Goal: Transaction & Acquisition: Subscribe to service/newsletter

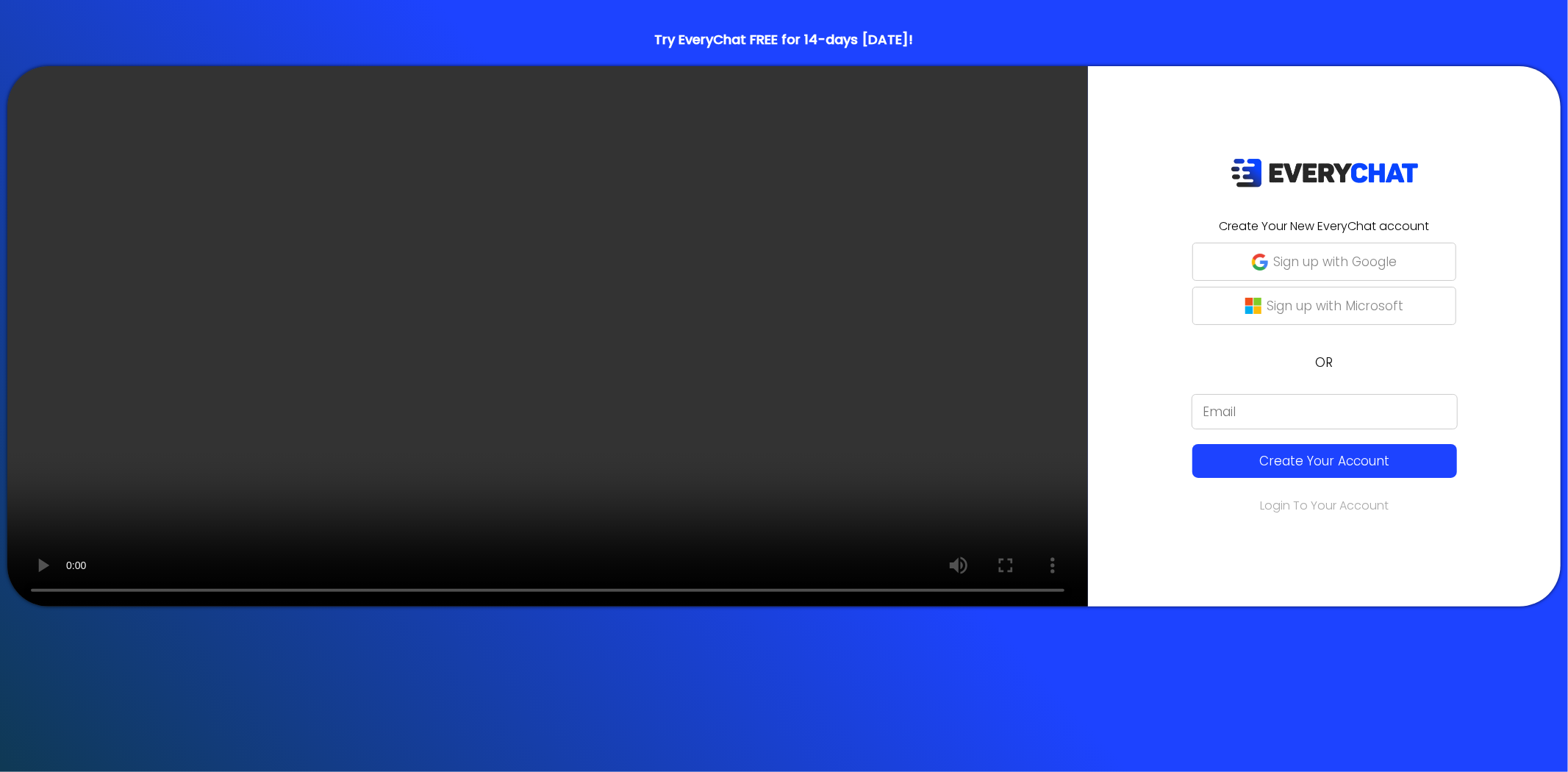
click at [1191, 406] on input "email" at bounding box center [1325, 411] width 266 height 35
type input "info@gwinnettlawncare.com"
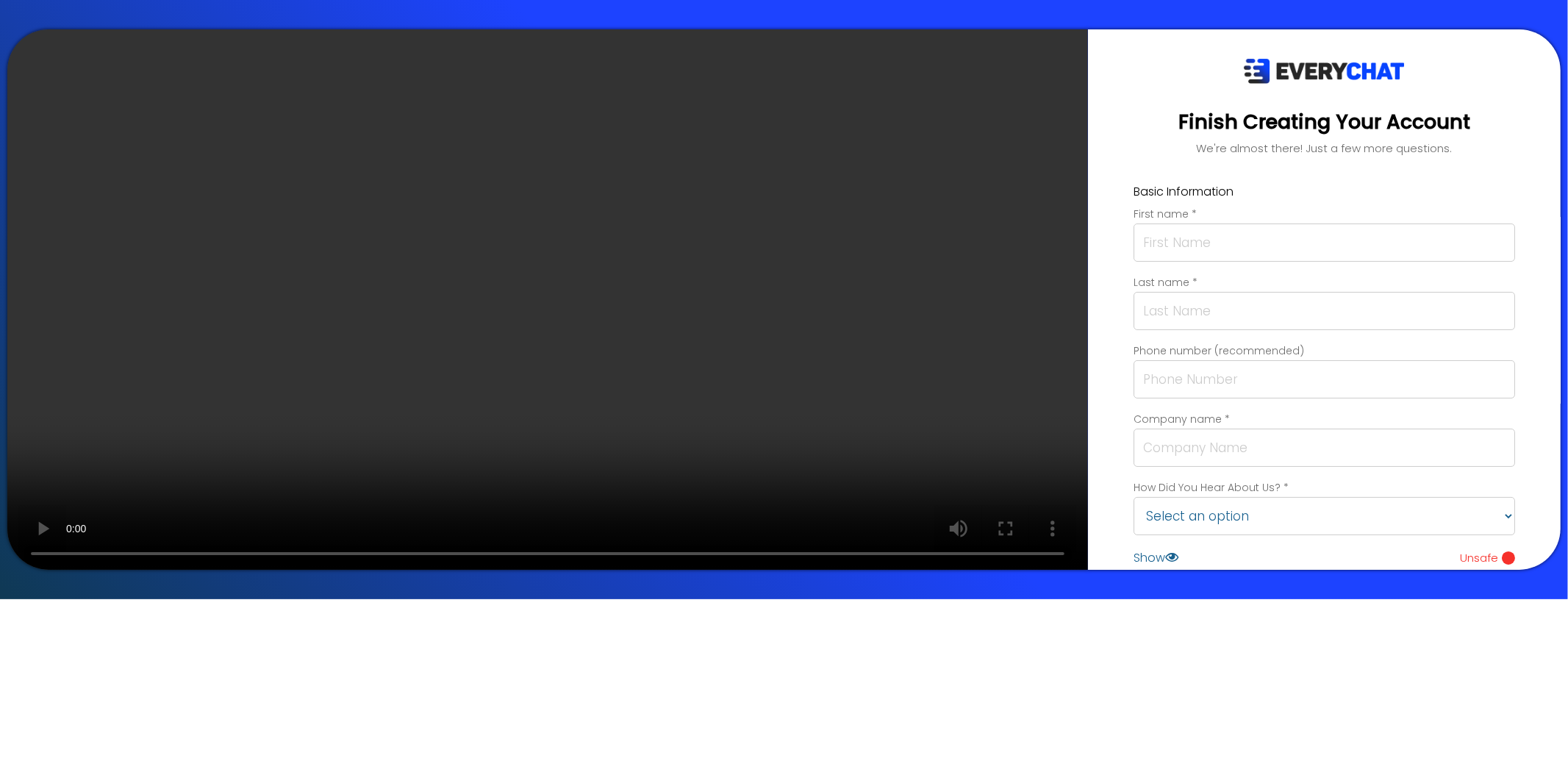
click at [1134, 247] on input "text" at bounding box center [1324, 242] width 381 height 38
type input "Mary"
type input "Mohr"
type input "4042138720"
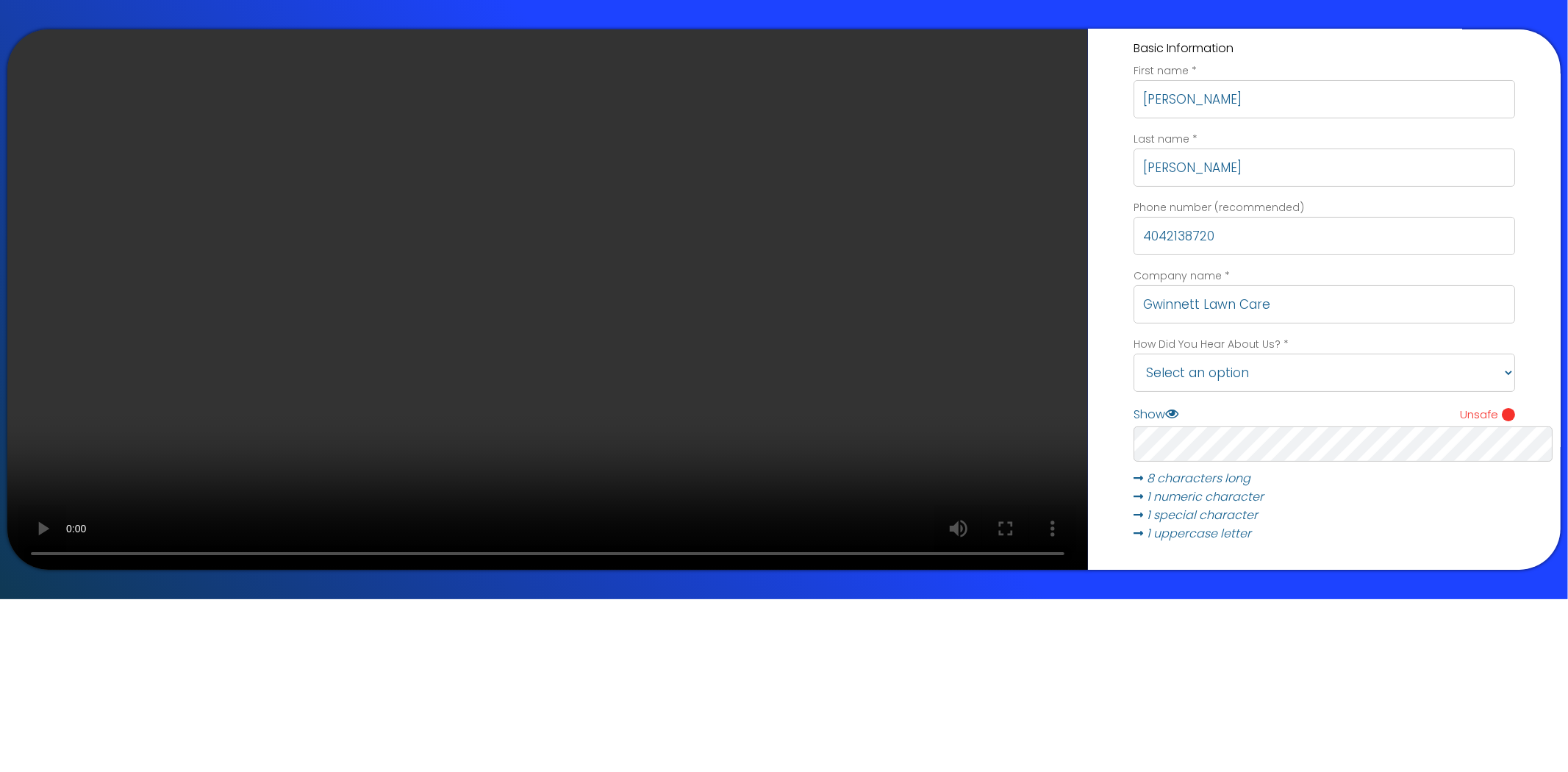
scroll to position [223, 0]
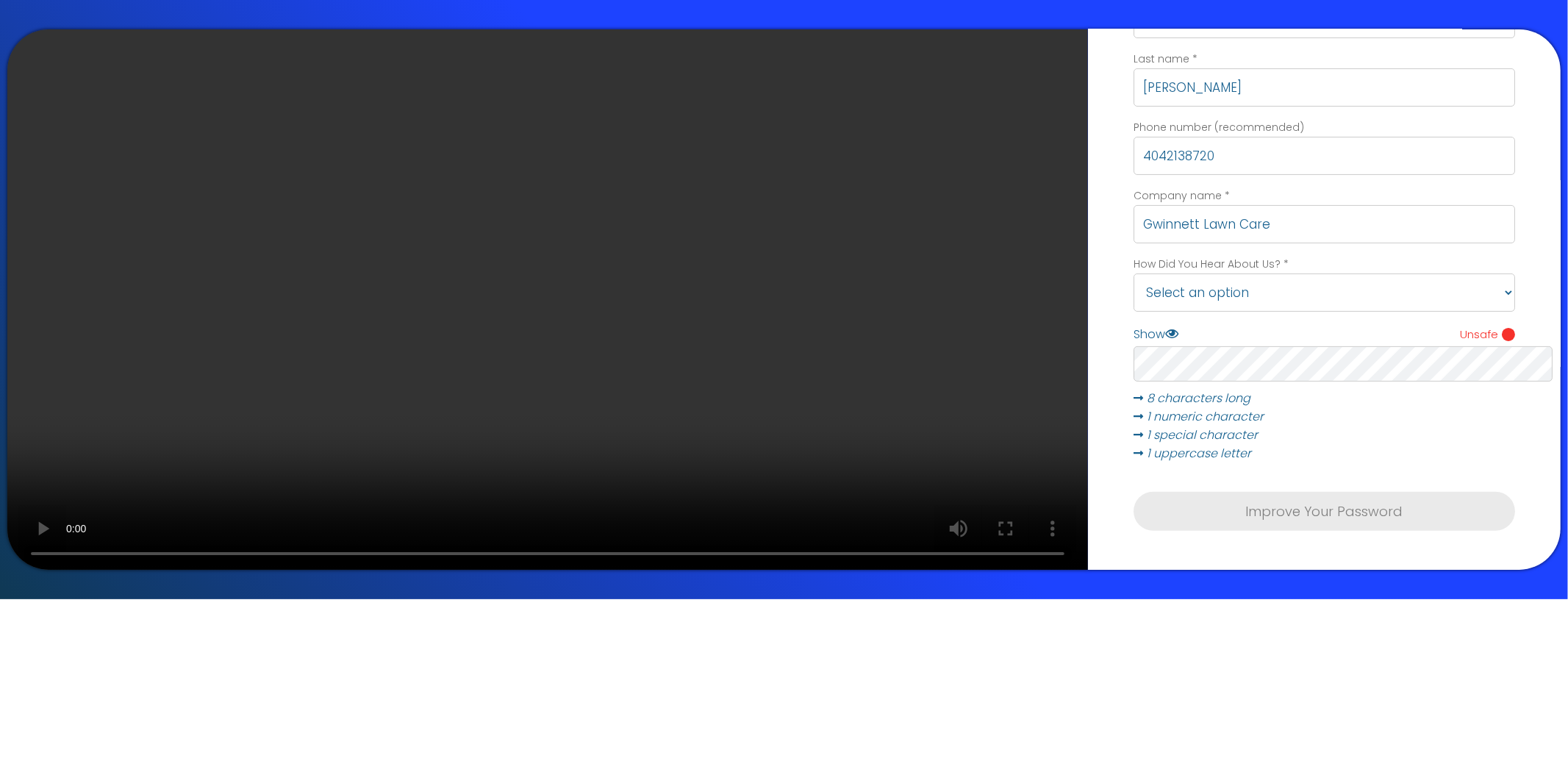
type input "Gwinnett Lawn Care"
click at [1134, 280] on select "Select an option Friend/Colleague Conference/Event Google Search Facebook YouTu…" at bounding box center [1324, 292] width 381 height 38
select select "Google Search"
click at [1134, 273] on select "Select an option Friend/Colleague Conference/Event Google Search Facebook YouTu…" at bounding box center [1324, 292] width 381 height 38
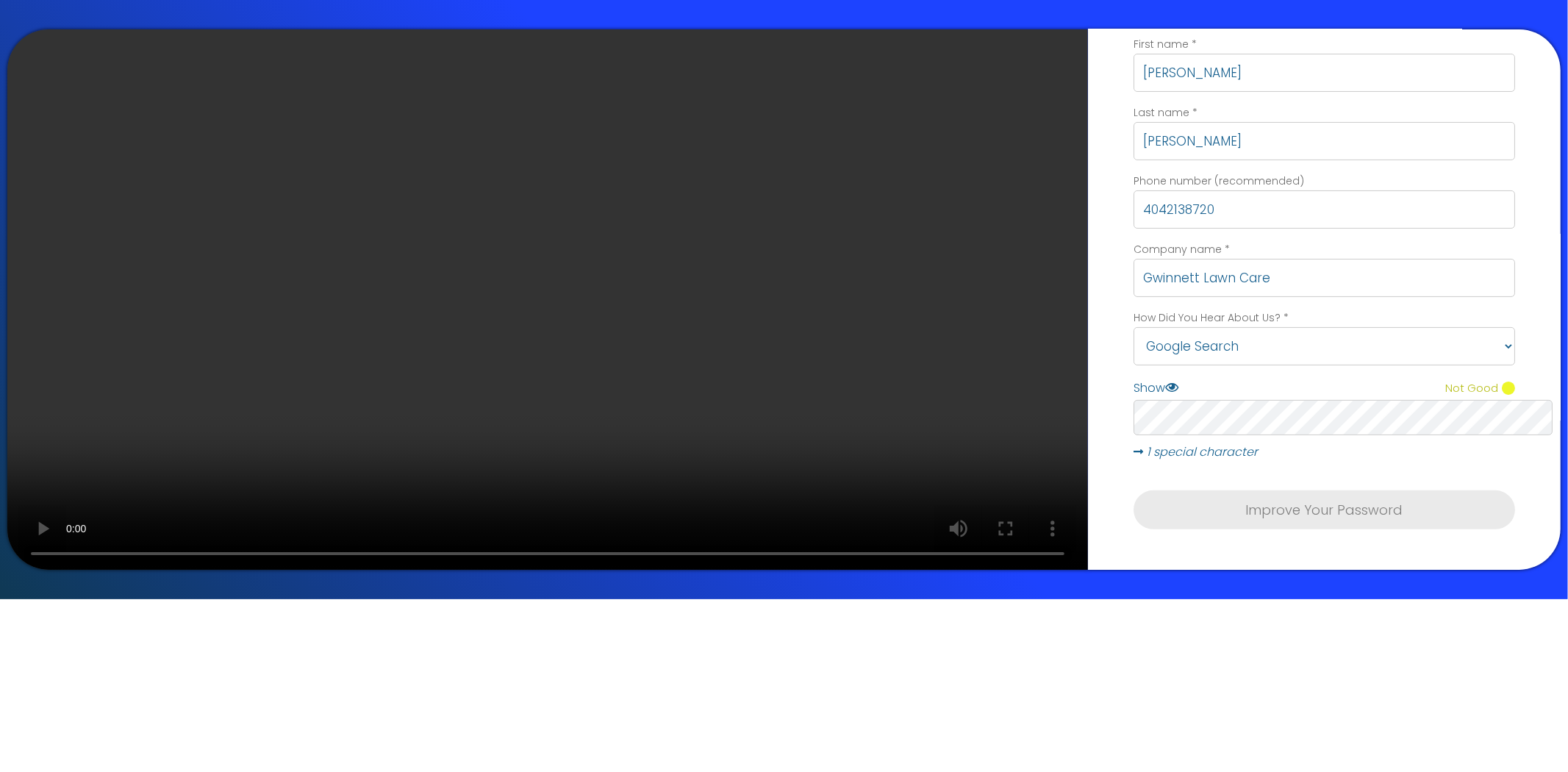
scroll to position [155, 0]
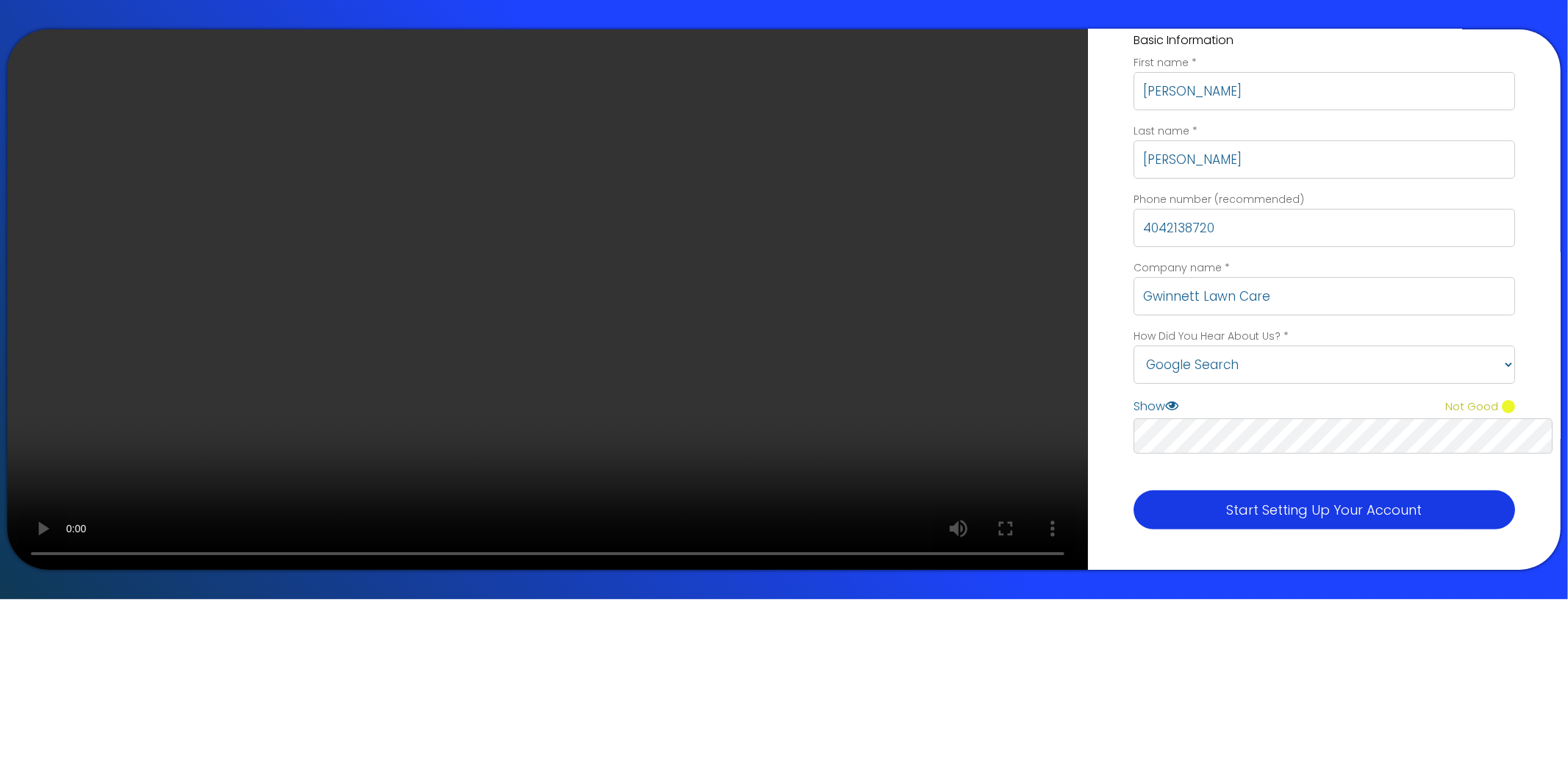
click at [1141, 500] on p "Start Setting Up Your Account" at bounding box center [1324, 509] width 367 height 20
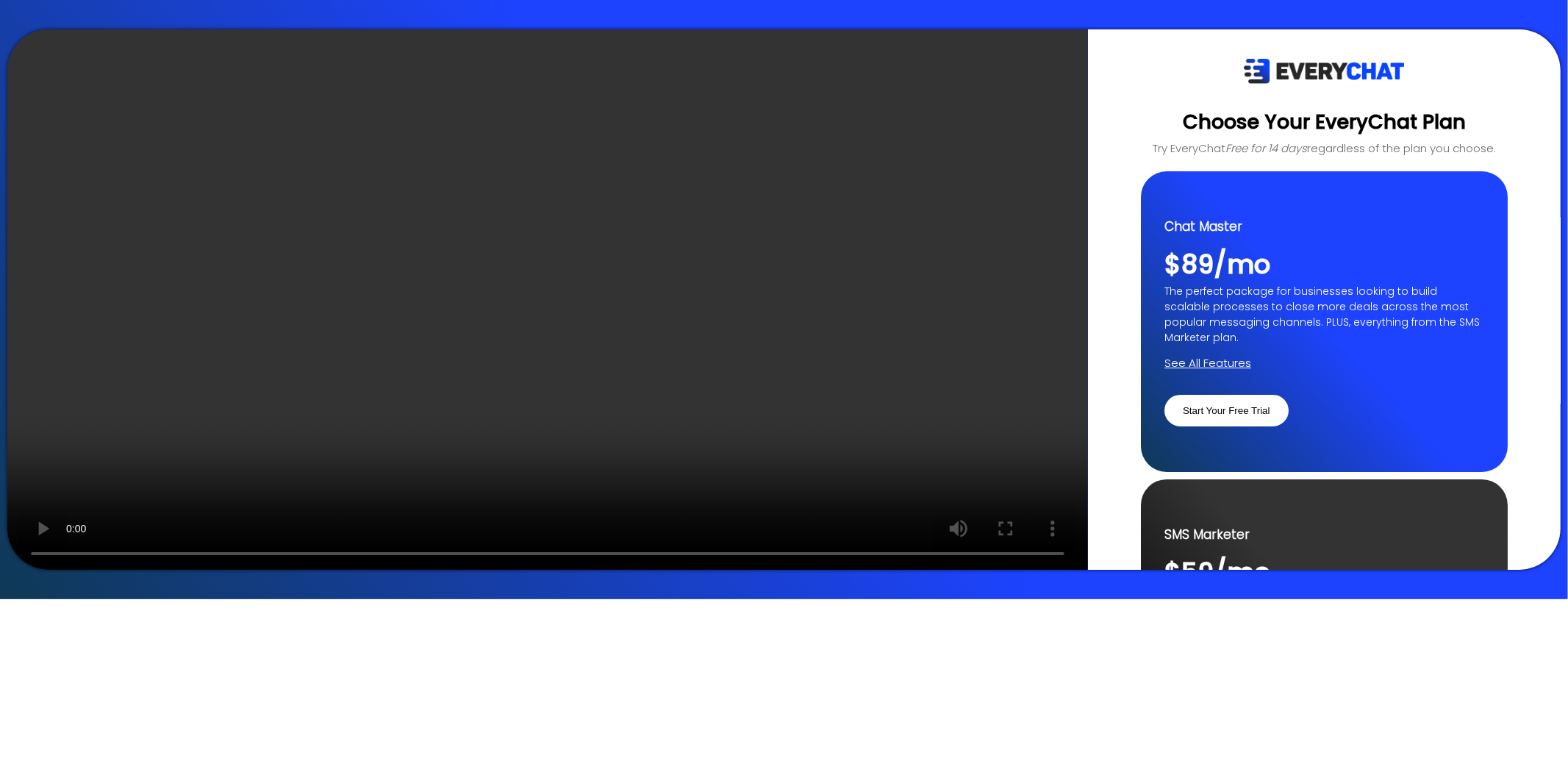
click at [1164, 395] on input "Start Your Free Trial" at bounding box center [1226, 410] width 124 height 31
type input "Loading..."
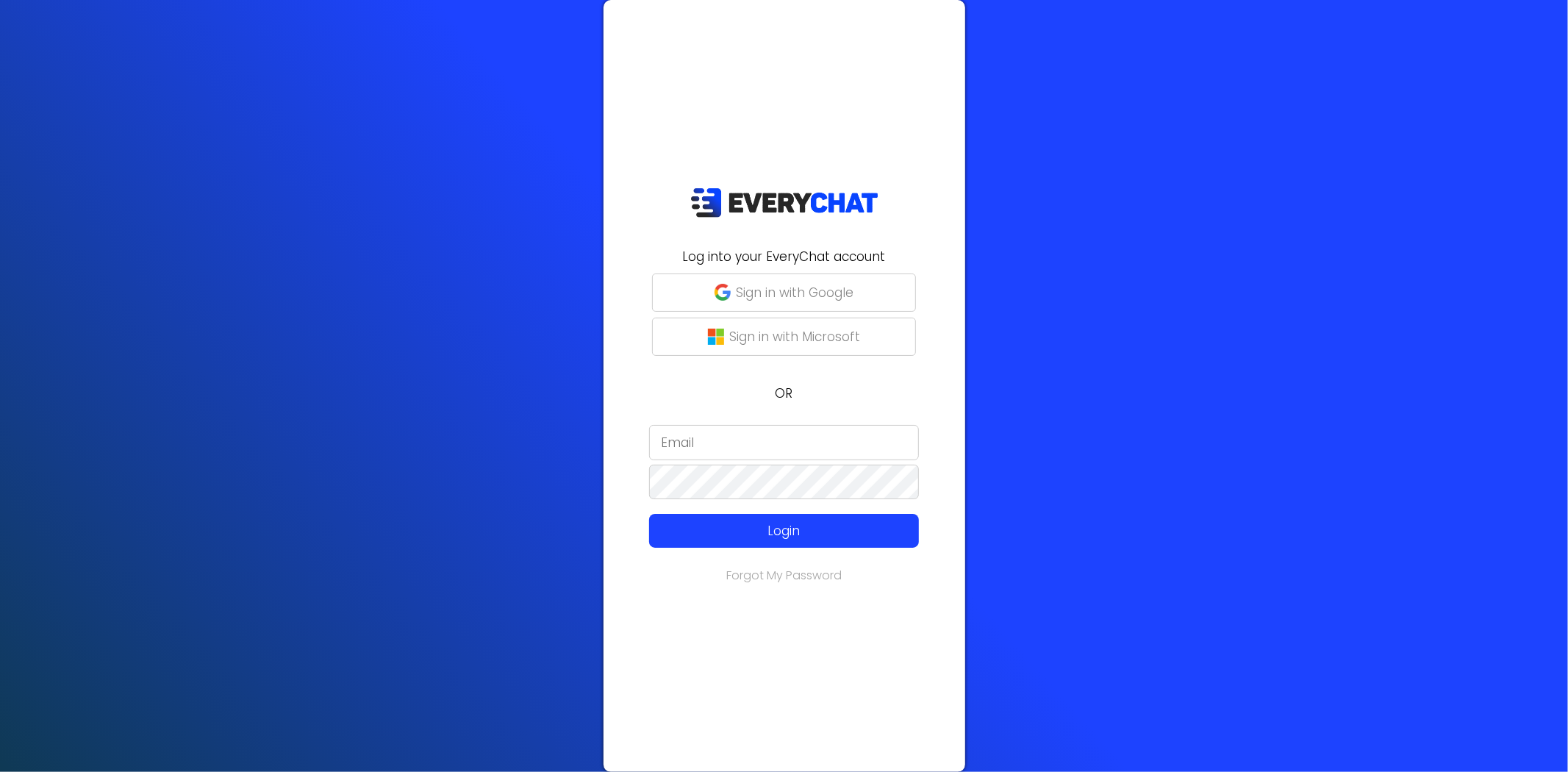
click at [784, 443] on input "email" at bounding box center [784, 442] width 270 height 35
type input "info@"
click at [797, 573] on link "Forgot My Password" at bounding box center [784, 575] width 115 height 17
click at [777, 449] on input "email" at bounding box center [784, 442] width 270 height 35
type input "[EMAIL_ADDRESS][DOMAIN_NAME]"
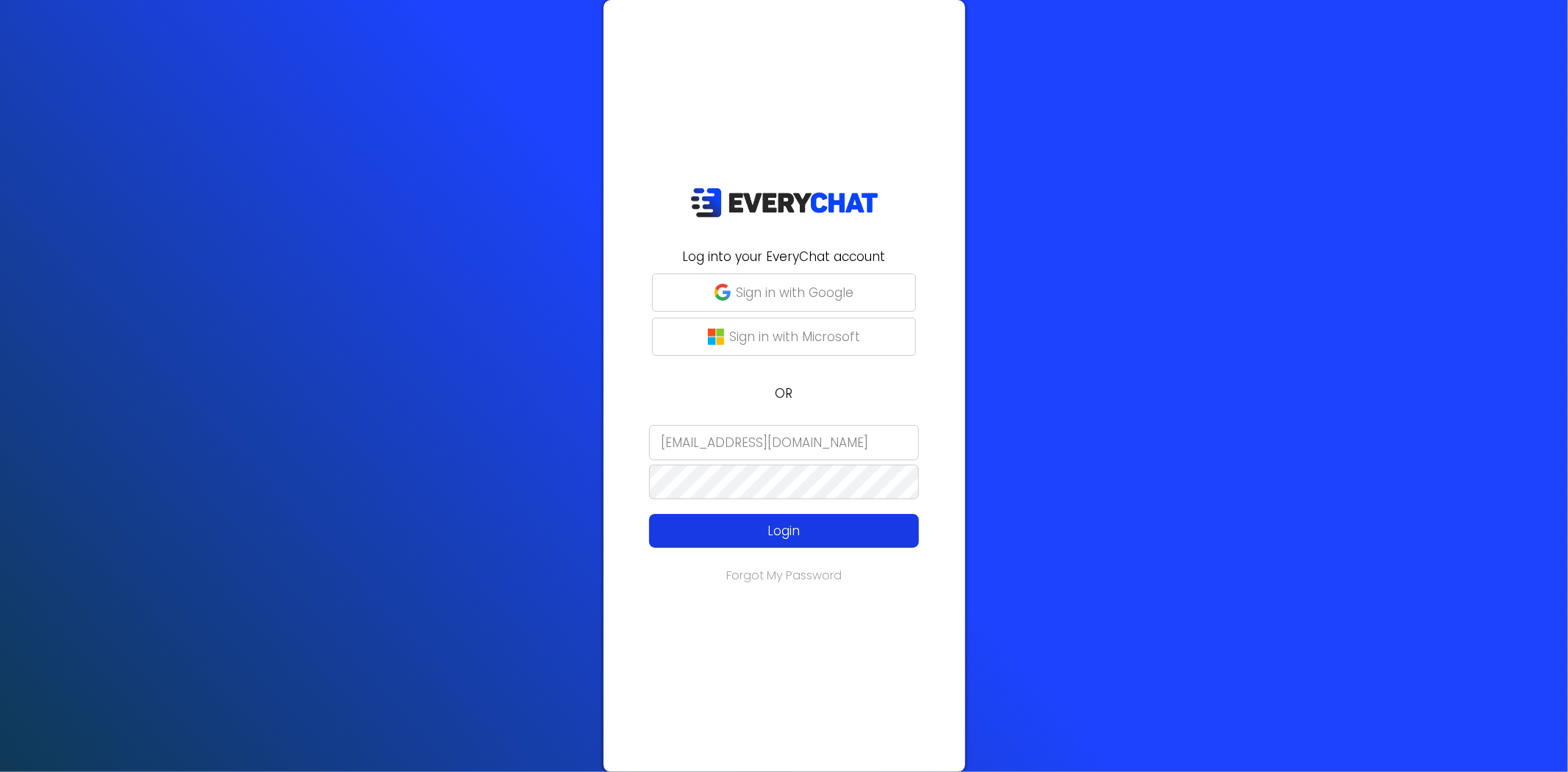
click at [788, 540] on button "Login" at bounding box center [784, 530] width 270 height 34
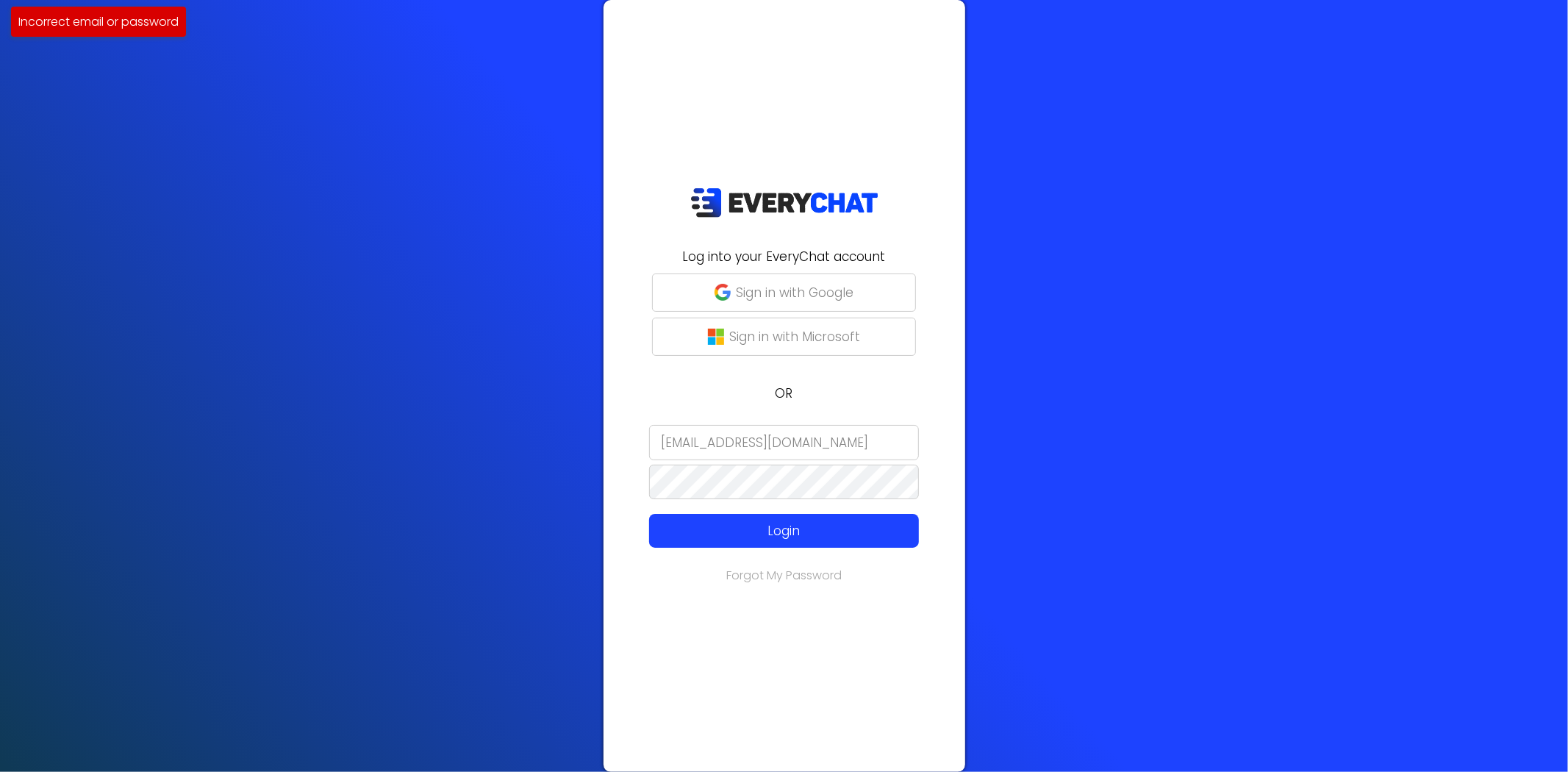
drag, startPoint x: 719, startPoint y: 444, endPoint x: 722, endPoint y: 457, distance: 13.3
click at [719, 444] on input "[EMAIL_ADDRESS][DOMAIN_NAME]" at bounding box center [784, 442] width 270 height 35
click at [283, 503] on div "Log into your EveryChat account Sign in with Google Sign in with Microsoft OR […" at bounding box center [784, 386] width 1568 height 772
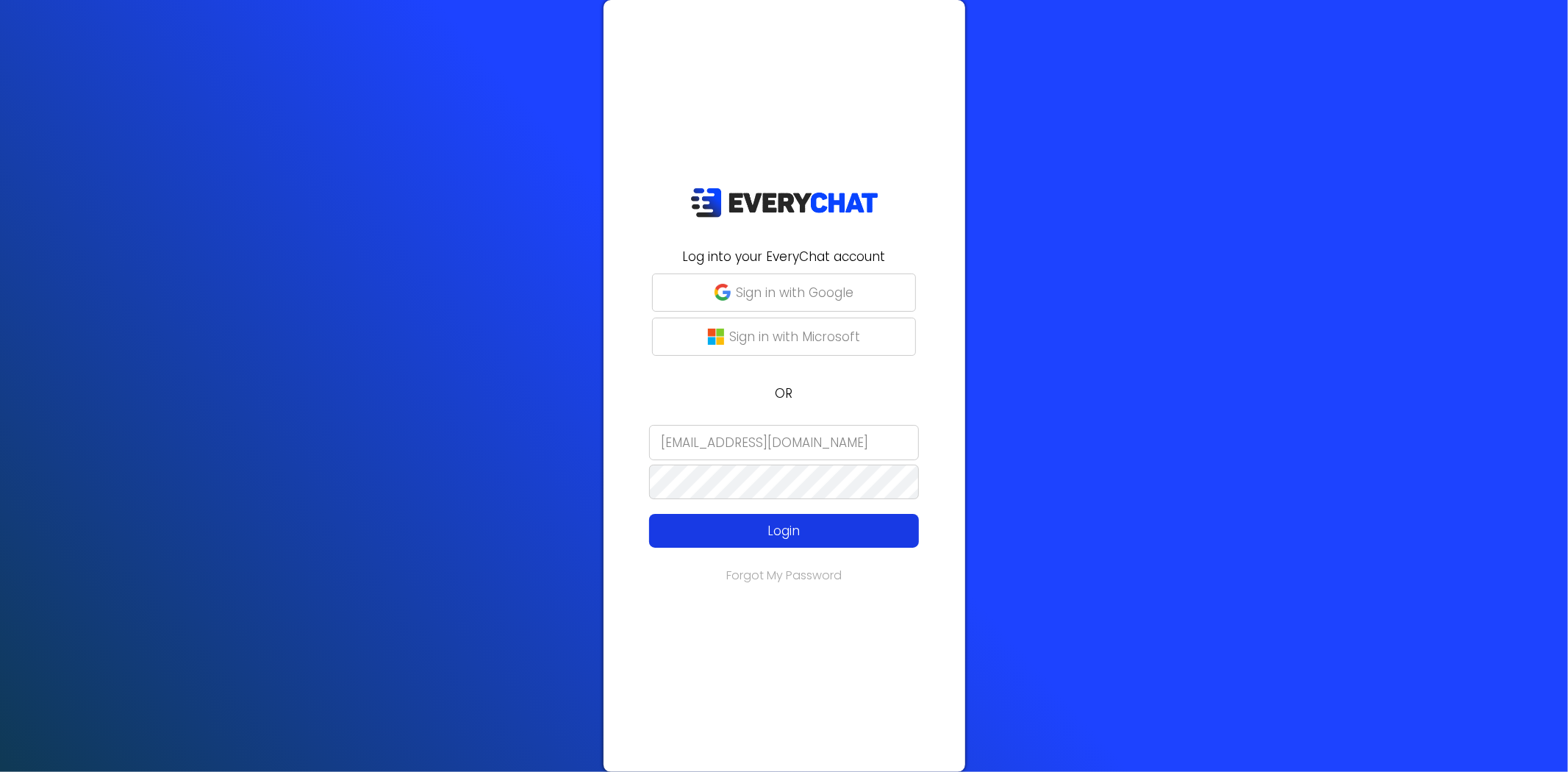
click at [744, 528] on p "Login" at bounding box center [784, 531] width 215 height 19
